Goal: Transaction & Acquisition: Purchase product/service

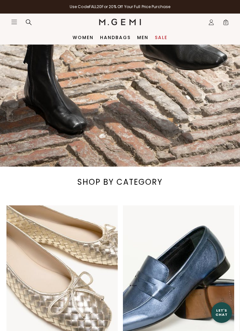
scroll to position [229, 0]
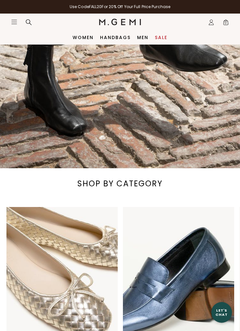
click at [170, 34] on div "Women Handbags Men Sale" at bounding box center [120, 37] width 240 height 14
click at [161, 39] on link "Sale" at bounding box center [161, 37] width 13 height 5
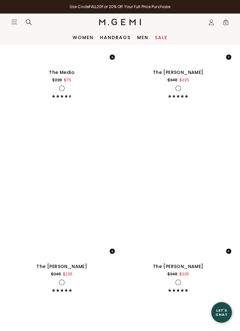
scroll to position [2667, 0]
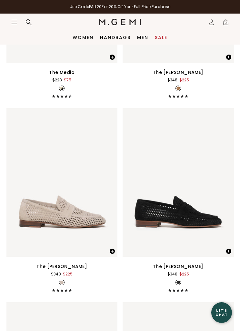
click at [88, 36] on link "Women" at bounding box center [83, 37] width 21 height 5
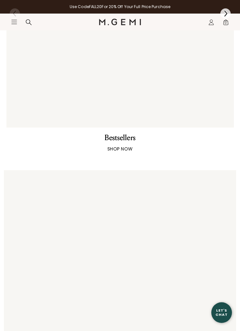
scroll to position [735, 0]
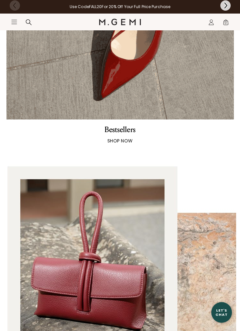
click at [12, 24] on icon "Icons/20x20/hamburger@2x" at bounding box center [14, 22] width 6 height 6
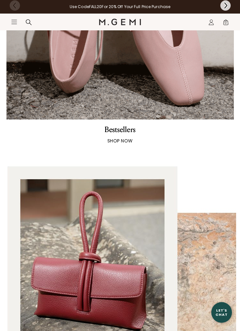
scroll to position [736, 0]
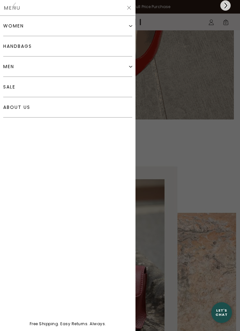
click at [99, 28] on div "women" at bounding box center [67, 26] width 129 height 20
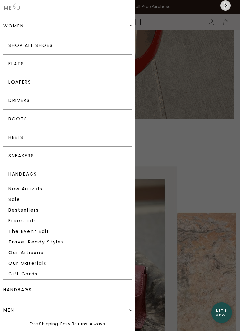
click at [88, 101] on link "Drivers" at bounding box center [67, 100] width 129 height 18
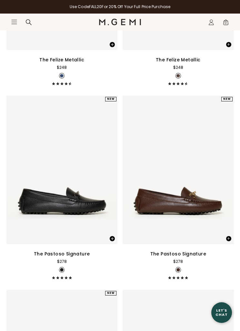
scroll to position [1578, 0]
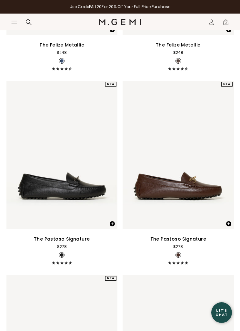
click at [193, 241] on div "The Pastoso Signature" at bounding box center [178, 239] width 56 height 8
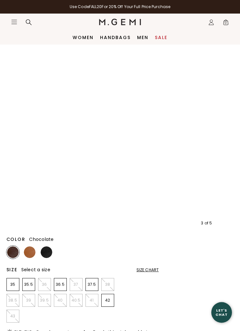
scroll to position [77, 0]
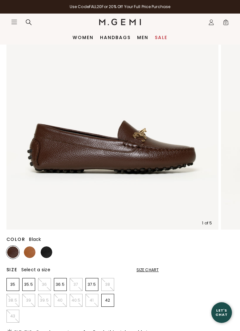
click at [51, 254] on img at bounding box center [47, 252] width 12 height 12
